Goal: Task Accomplishment & Management: Use online tool/utility

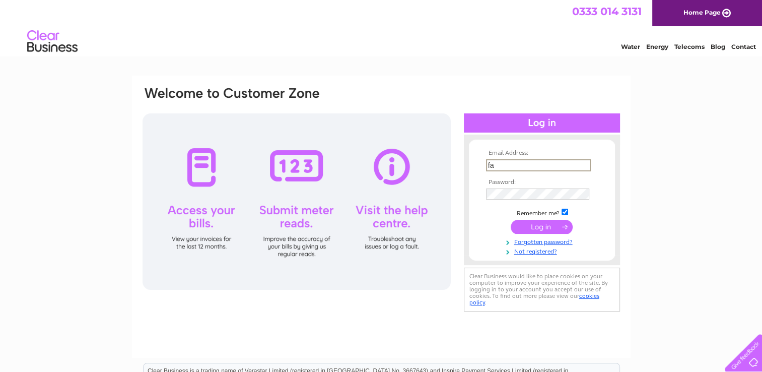
type input "fandsholdings19@gmail.com"
click at [511, 219] on input "submit" at bounding box center [542, 226] width 62 height 14
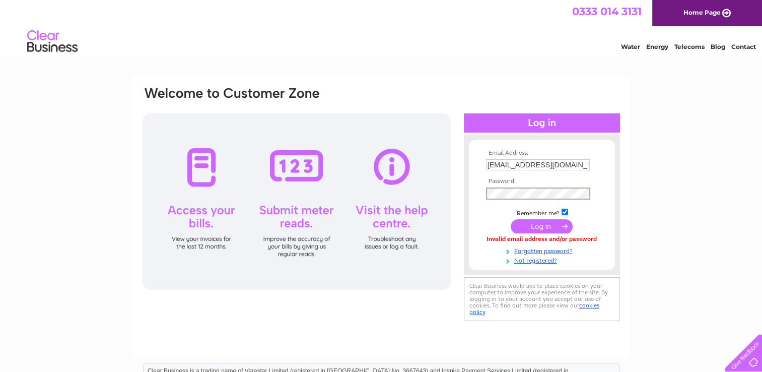
click at [511, 219] on input "submit" at bounding box center [542, 226] width 62 height 14
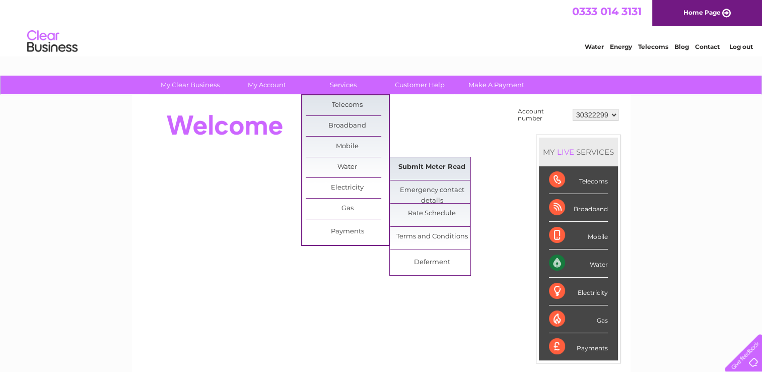
click at [420, 164] on link "Submit Meter Read" at bounding box center [431, 167] width 83 height 20
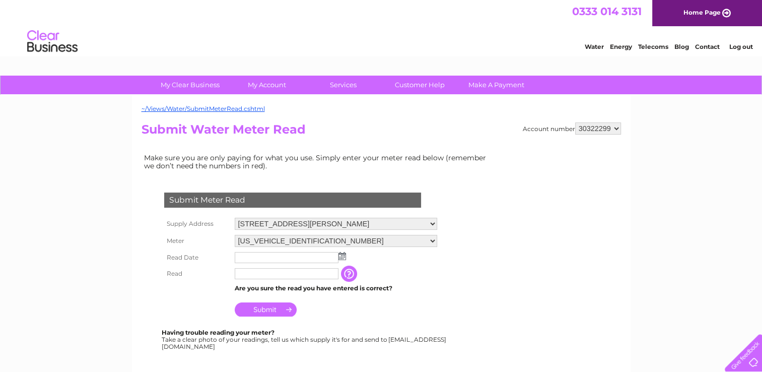
click at [340, 254] on img at bounding box center [342, 256] width 8 height 8
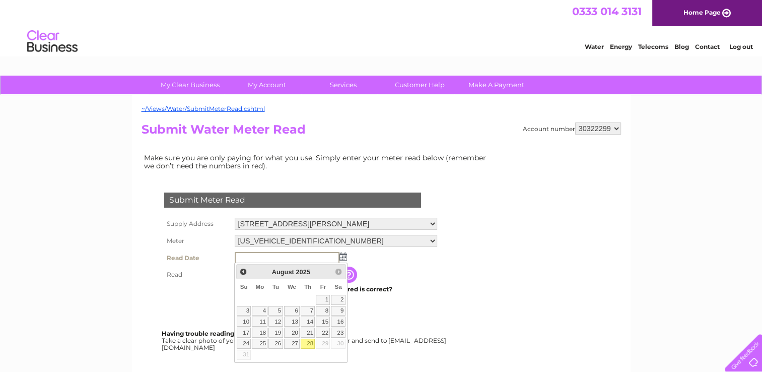
click at [311, 339] on link "28" at bounding box center [308, 343] width 14 height 10
type input "2025/08/28"
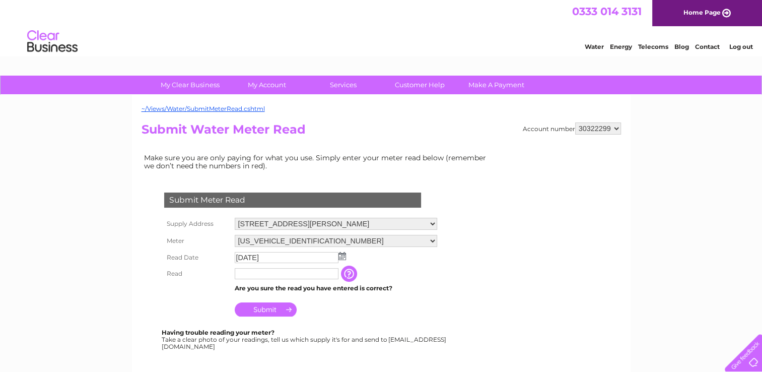
click at [296, 273] on input "text" at bounding box center [287, 273] width 104 height 11
type input "3600"
click at [260, 310] on input "Submit" at bounding box center [266, 310] width 62 height 14
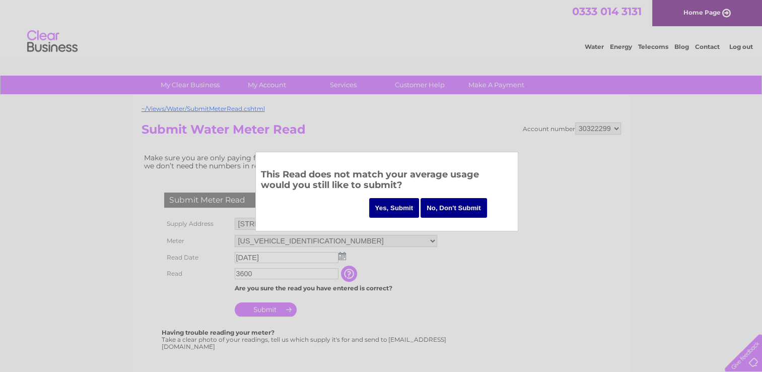
click at [396, 204] on input "Yes, Submit" at bounding box center [394, 208] width 50 height 20
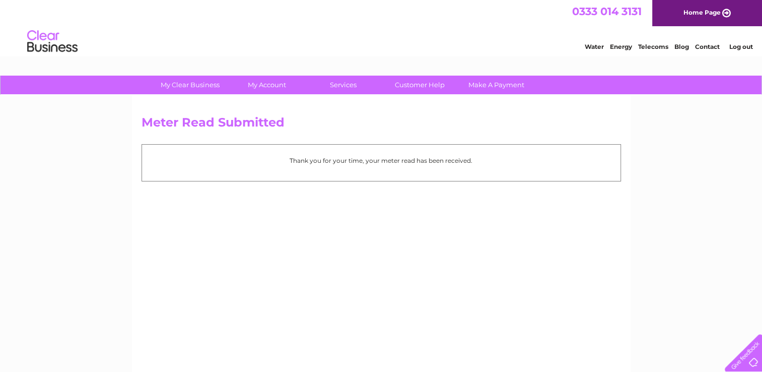
click at [736, 46] on link "Log out" at bounding box center [741, 47] width 24 height 8
